Goal: Task Accomplishment & Management: Complete application form

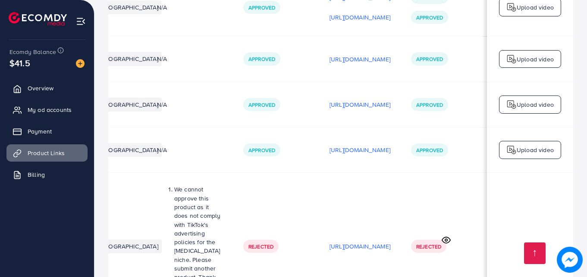
scroll to position [0, 261]
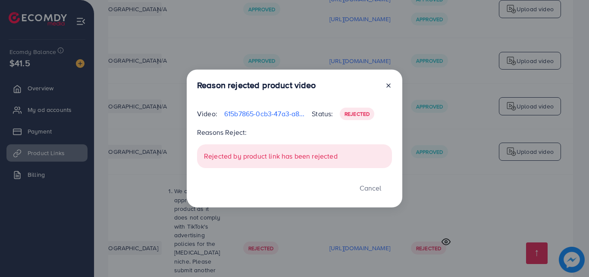
click at [385, 89] on div at bounding box center [385, 87] width 14 height 14
click at [386, 89] on div at bounding box center [385, 87] width 14 height 14
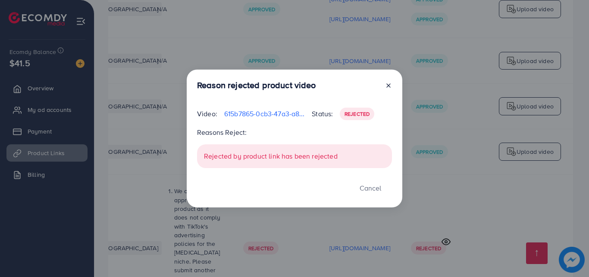
click at [388, 86] on line at bounding box center [388, 85] width 3 height 3
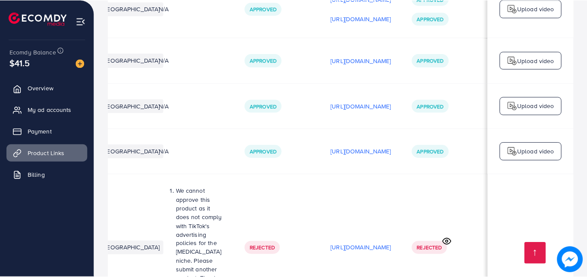
scroll to position [0, 259]
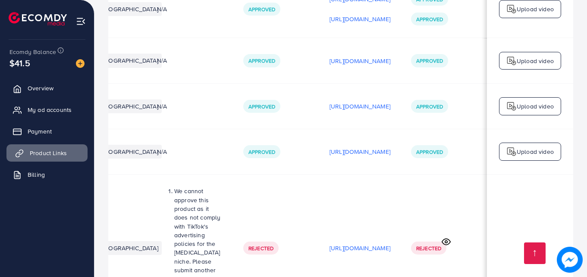
click at [66, 157] on span "Product Links" at bounding box center [48, 152] width 37 height 9
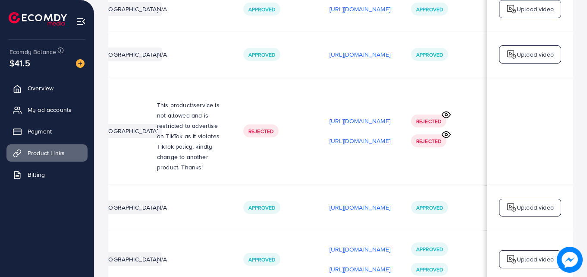
scroll to position [0, 0]
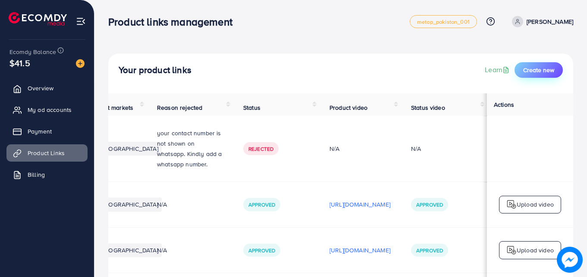
click at [533, 73] on span "Create new" at bounding box center [538, 70] width 31 height 9
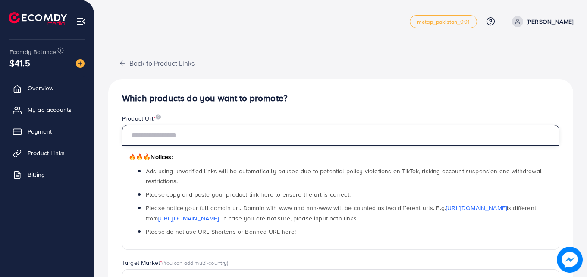
click at [413, 141] on input "text" at bounding box center [341, 135] width 438 height 21
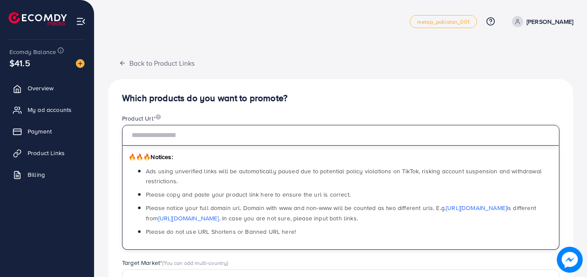
paste input "**********"
type input "**********"
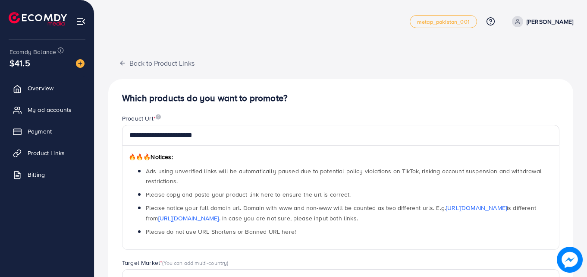
click at [418, 112] on div "**********" at bounding box center [340, 275] width 465 height 393
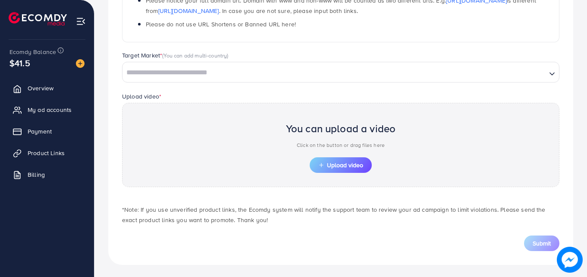
scroll to position [209, 0]
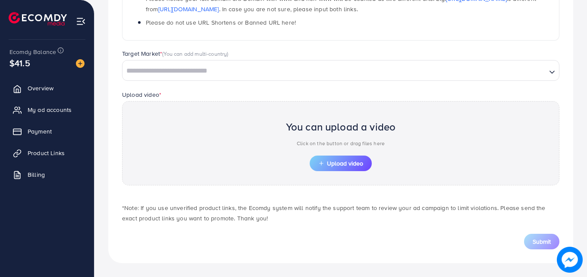
click at [408, 57] on div "Target Market * (You can add multi-country)" at bounding box center [341, 54] width 438 height 11
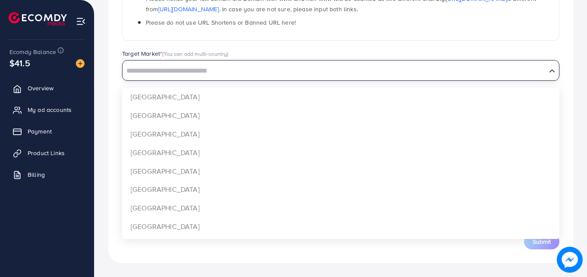
click at [409, 67] on input "Search for option" at bounding box center [334, 70] width 422 height 13
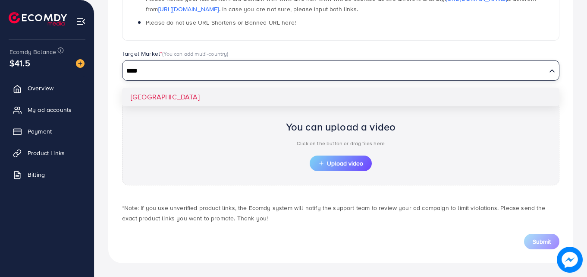
type input "****"
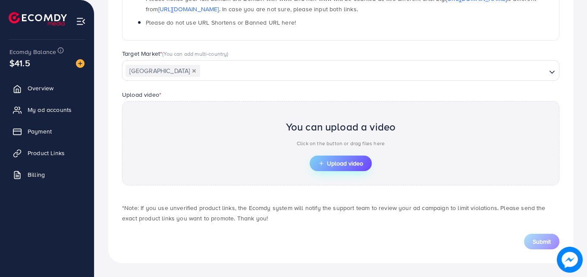
click at [350, 158] on button "Upload video" at bounding box center [341, 163] width 62 height 16
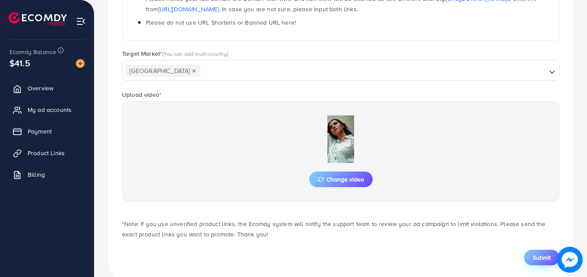
click at [545, 257] on span "Submit" at bounding box center [542, 257] width 18 height 9
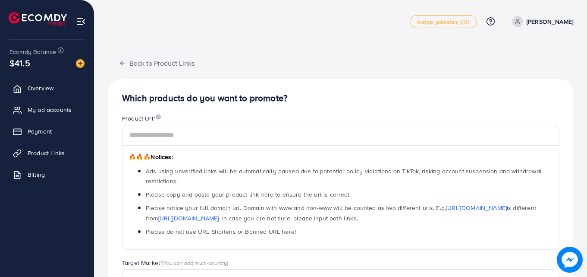
click at [241, 65] on div "Back to Product Links Which products do you want to promote? Product Url * 🔥🔥🔥 …" at bounding box center [340, 263] width 465 height 418
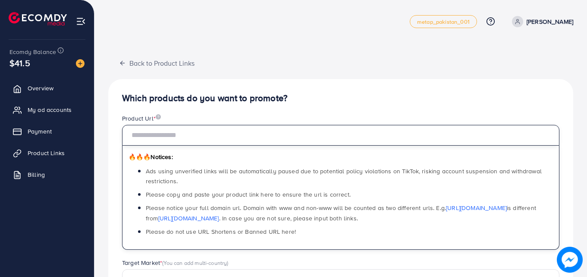
click at [277, 136] on input "text" at bounding box center [341, 135] width 438 height 21
paste input "**********"
type input "**********"
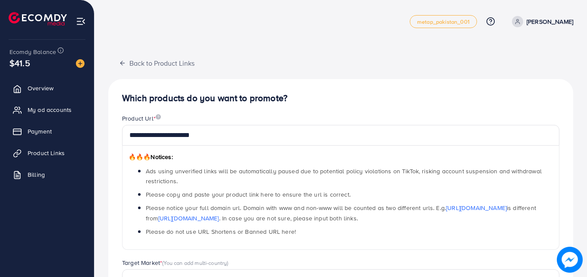
click at [277, 109] on div "**********" at bounding box center [340, 275] width 465 height 393
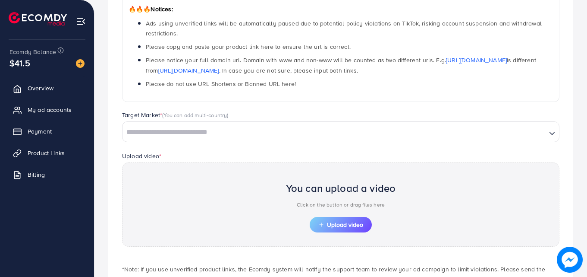
scroll to position [173, 0]
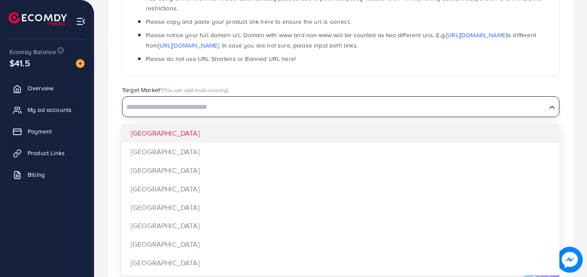
click at [277, 109] on input "Search for option" at bounding box center [334, 107] width 422 height 13
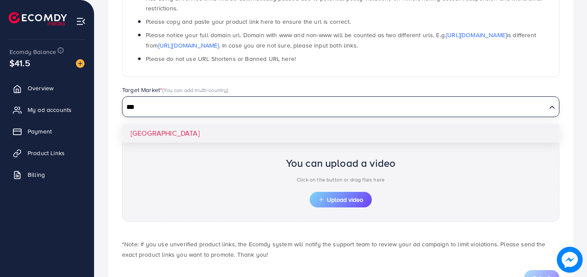
type input "***"
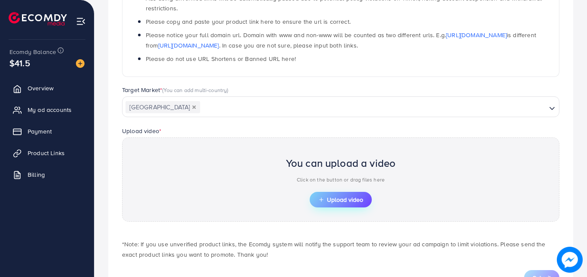
click at [328, 202] on span "Upload video" at bounding box center [340, 199] width 45 height 6
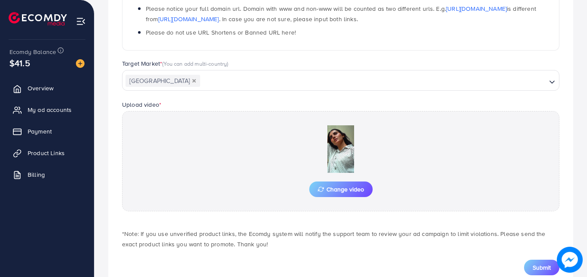
scroll to position [225, 0]
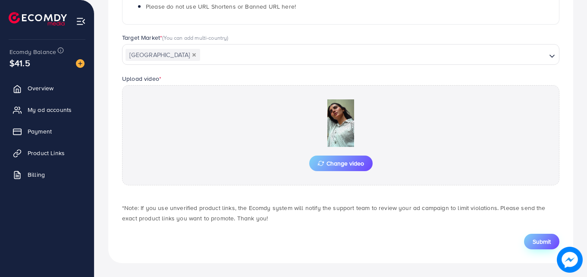
click at [551, 241] on button "Submit" at bounding box center [541, 241] width 35 height 16
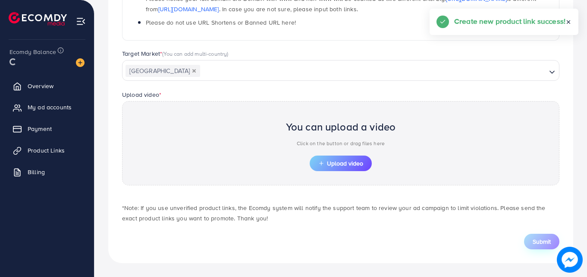
scroll to position [209, 0]
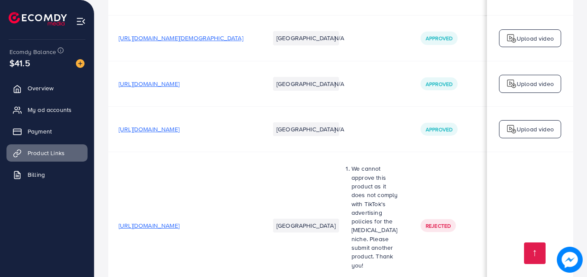
scroll to position [1398, 0]
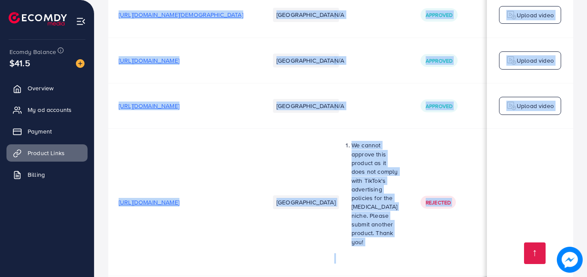
drag, startPoint x: 400, startPoint y: 237, endPoint x: 423, endPoint y: 230, distance: 24.0
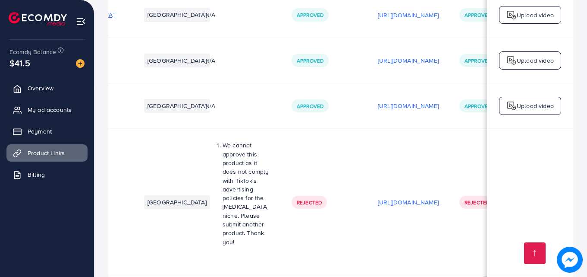
scroll to position [0, 0]
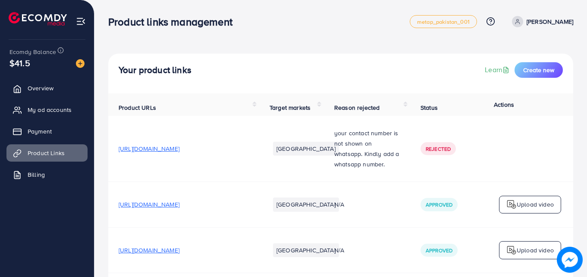
click at [144, 20] on h3 "Product links management" at bounding box center [173, 22] width 131 height 13
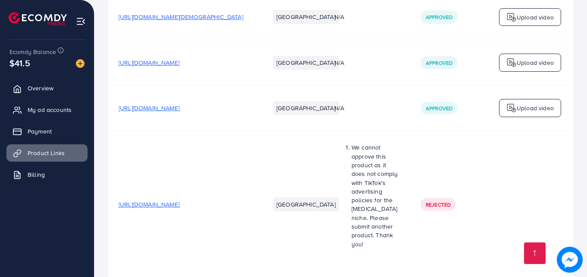
scroll to position [1398, 0]
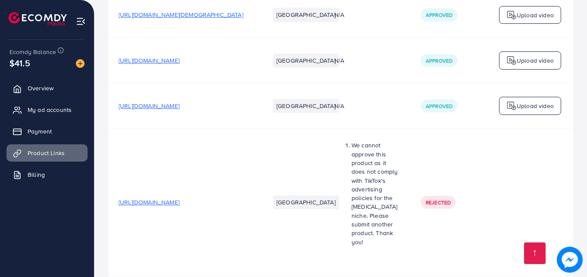
drag, startPoint x: 302, startPoint y: 238, endPoint x: 494, endPoint y: 246, distance: 192.6
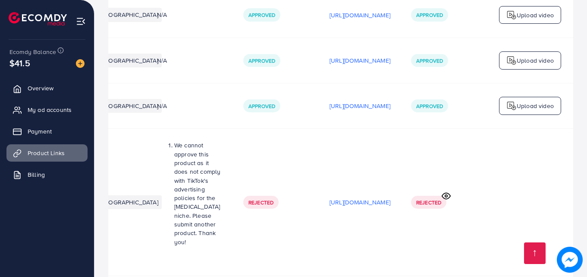
drag, startPoint x: 419, startPoint y: 234, endPoint x: 409, endPoint y: 234, distance: 9.1
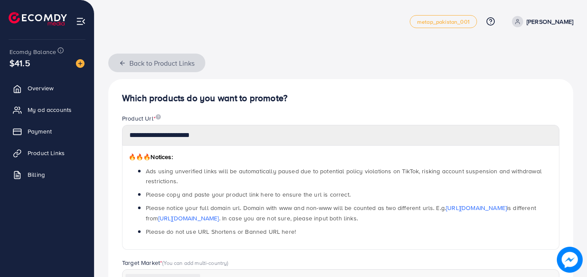
click at [141, 65] on button "Back to Product Links" at bounding box center [156, 63] width 97 height 19
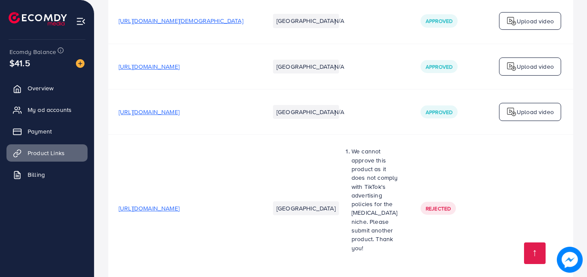
scroll to position [1398, 0]
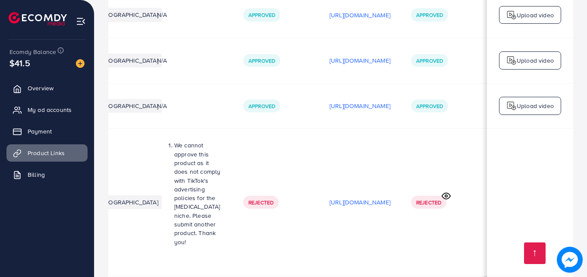
scroll to position [0, 0]
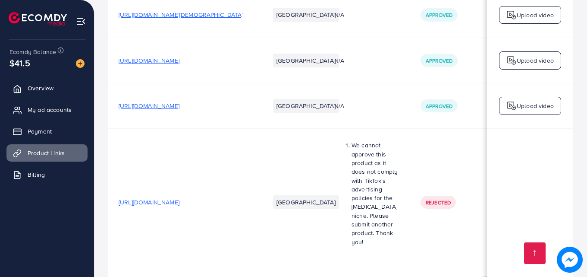
drag, startPoint x: 205, startPoint y: 235, endPoint x: 223, endPoint y: 232, distance: 17.9
drag, startPoint x: 230, startPoint y: 234, endPoint x: 251, endPoint y: 230, distance: 21.2
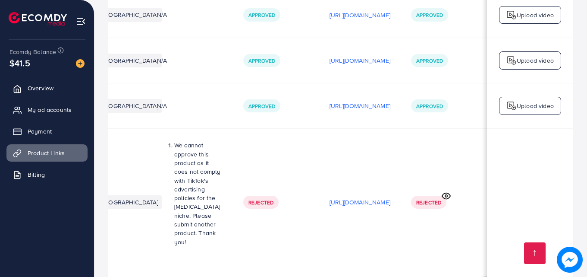
scroll to position [0, 261]
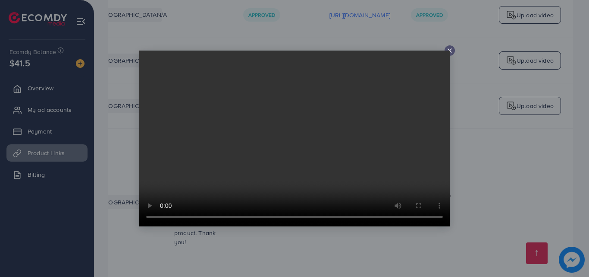
click at [441, 49] on div at bounding box center [294, 138] width 589 height 277
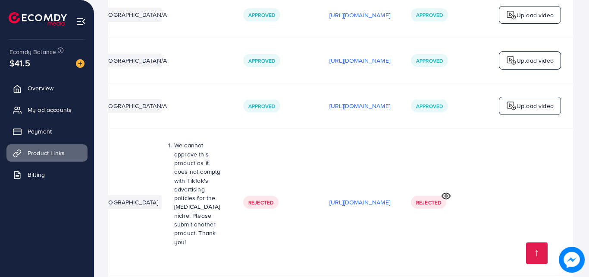
click at [441, 49] on div at bounding box center [294, 138] width 589 height 277
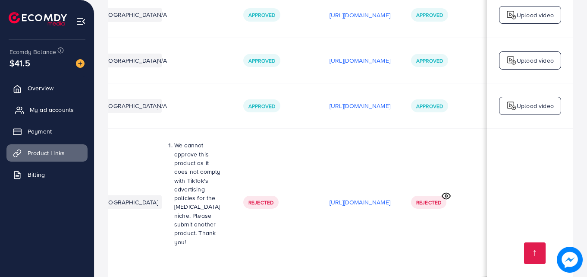
click at [52, 107] on span "My ad accounts" at bounding box center [52, 109] width 44 height 9
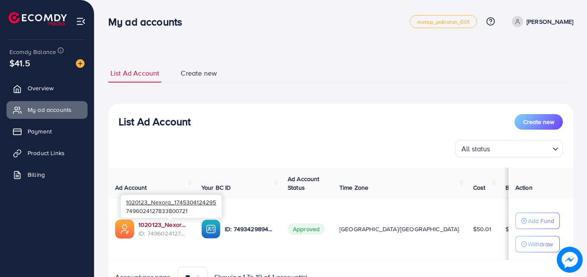
click at [178, 227] on link "1020123_Nexora_1745304124295" at bounding box center [163, 224] width 49 height 9
